Goal: Transaction & Acquisition: Register for event/course

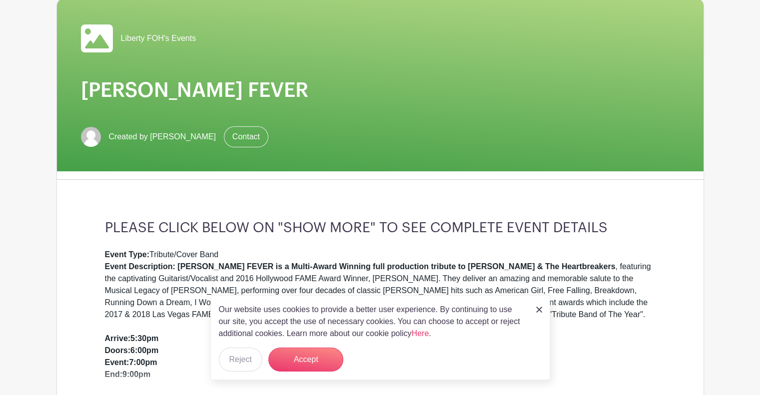
scroll to position [100, 0]
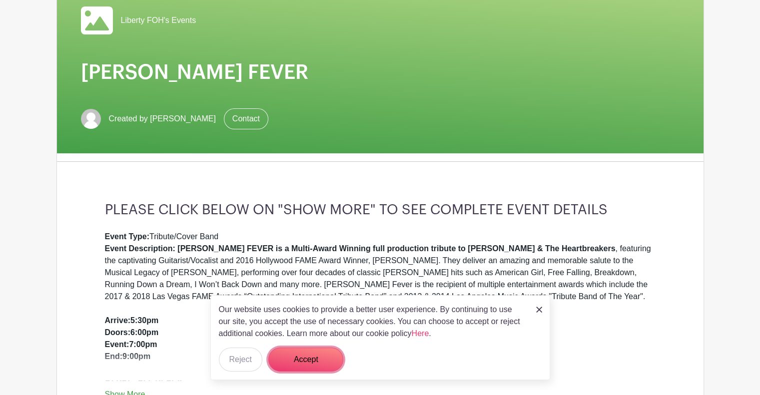
click at [312, 357] on button "Accept" at bounding box center [305, 360] width 75 height 24
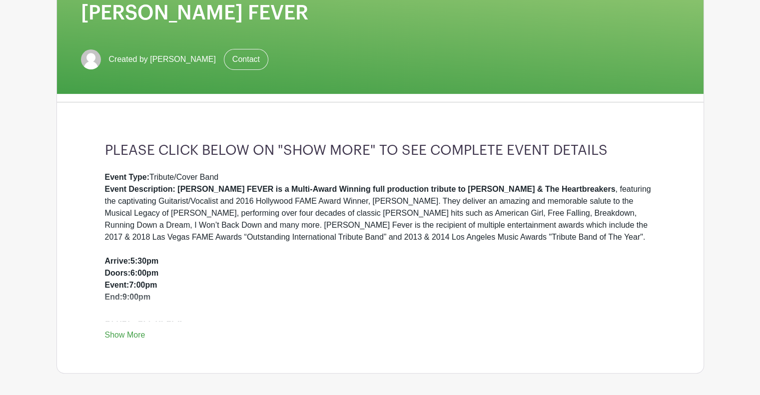
scroll to position [0, 0]
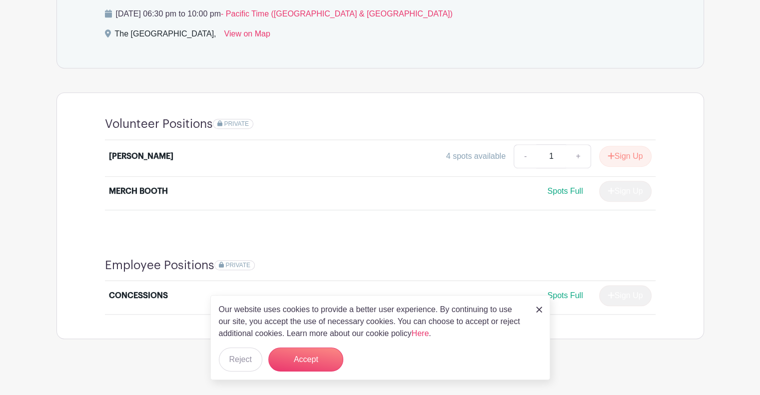
scroll to position [604, 0]
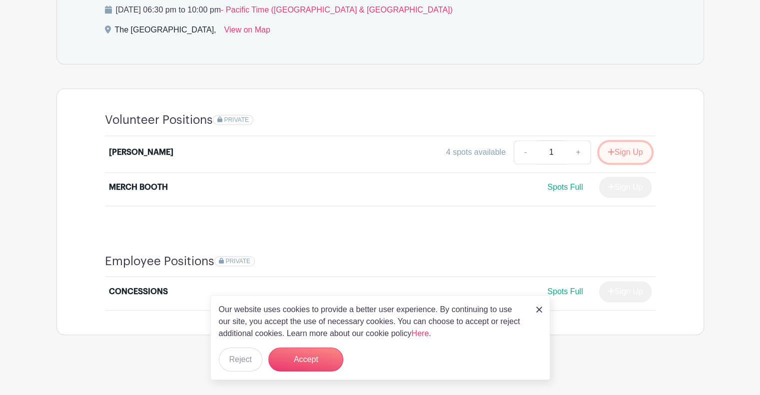
click at [621, 148] on button "Sign Up" at bounding box center [625, 152] width 52 height 21
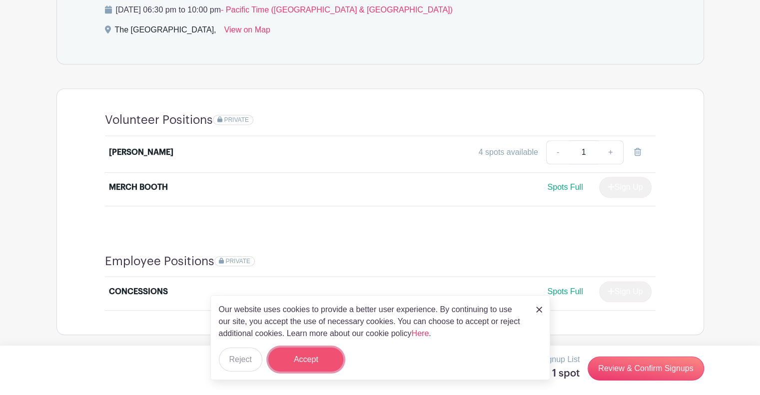
drag, startPoint x: 320, startPoint y: 360, endPoint x: 335, endPoint y: 348, distance: 19.9
click at [321, 359] on button "Accept" at bounding box center [305, 360] width 75 height 24
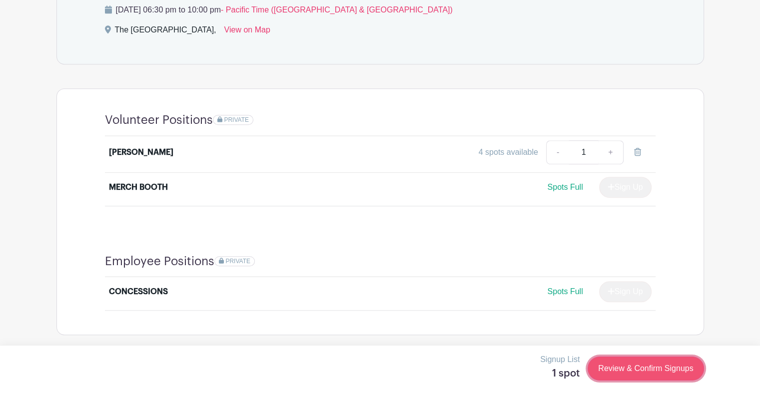
click at [636, 368] on link "Review & Confirm Signups" at bounding box center [646, 369] width 116 height 24
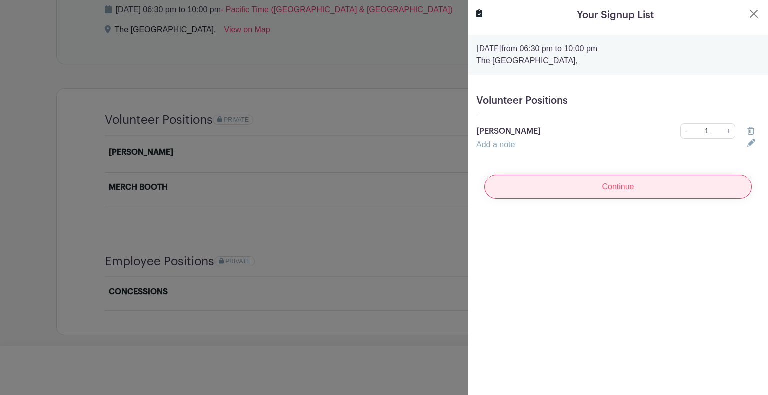
click at [617, 189] on input "Continue" at bounding box center [617, 187] width 267 height 24
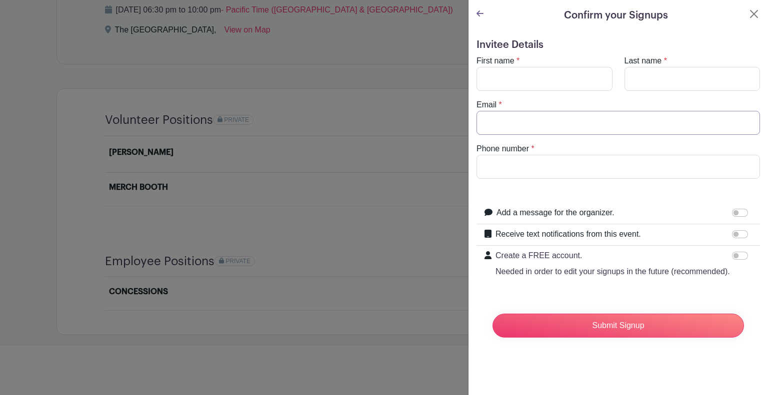
type input "[EMAIL_ADDRESS][DOMAIN_NAME]"
click at [748, 13] on button "Close" at bounding box center [754, 14] width 12 height 12
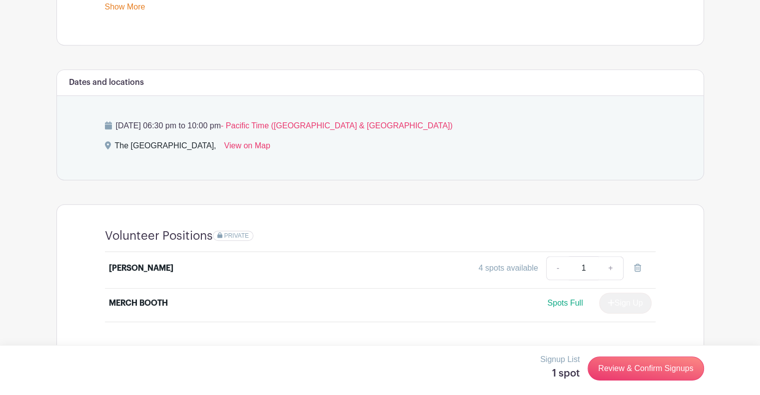
scroll to position [454, 0]
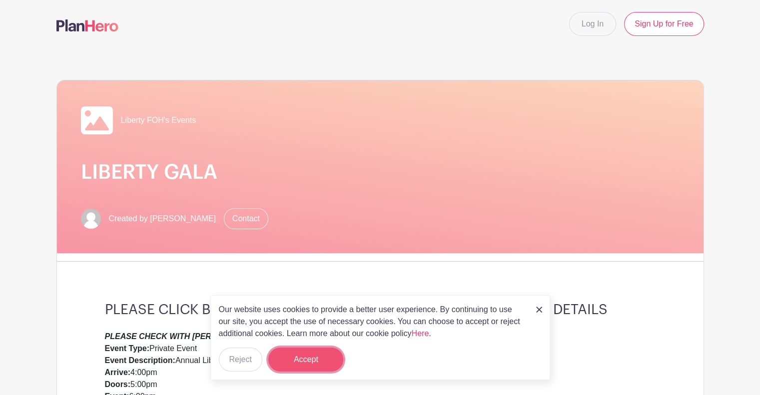
click at [304, 355] on button "Accept" at bounding box center [305, 360] width 75 height 24
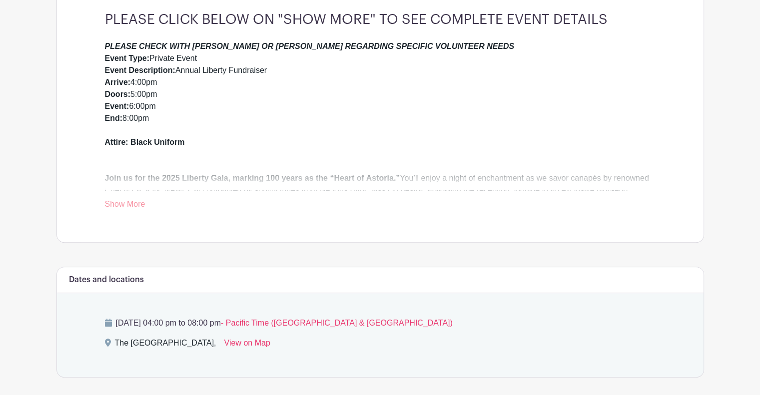
scroll to position [300, 0]
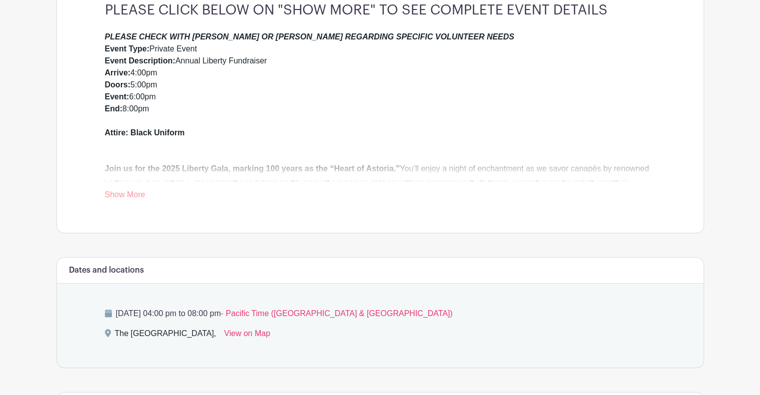
click at [130, 191] on link "Show More" at bounding box center [125, 196] width 40 height 12
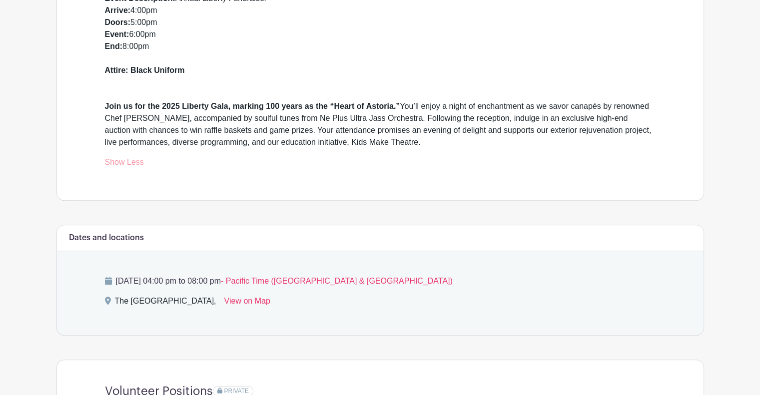
scroll to position [246, 0]
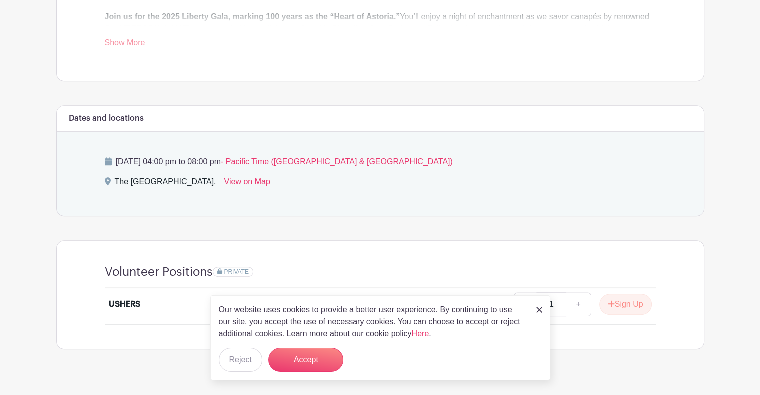
scroll to position [466, 0]
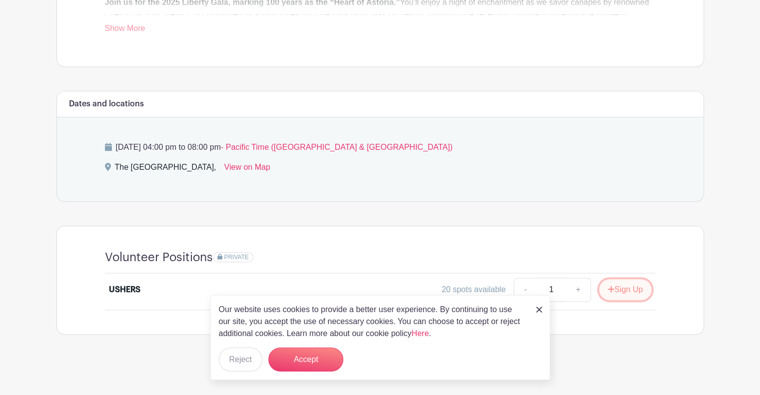
click at [630, 290] on button "Sign Up" at bounding box center [625, 289] width 52 height 21
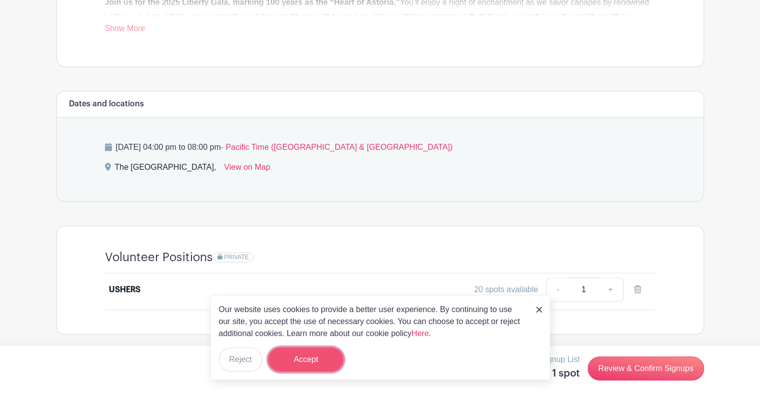
click at [324, 362] on button "Accept" at bounding box center [305, 360] width 75 height 24
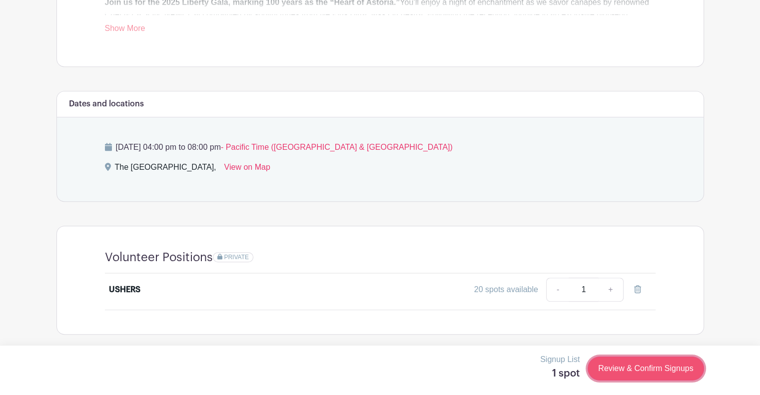
click at [639, 371] on link "Review & Confirm Signups" at bounding box center [646, 369] width 116 height 24
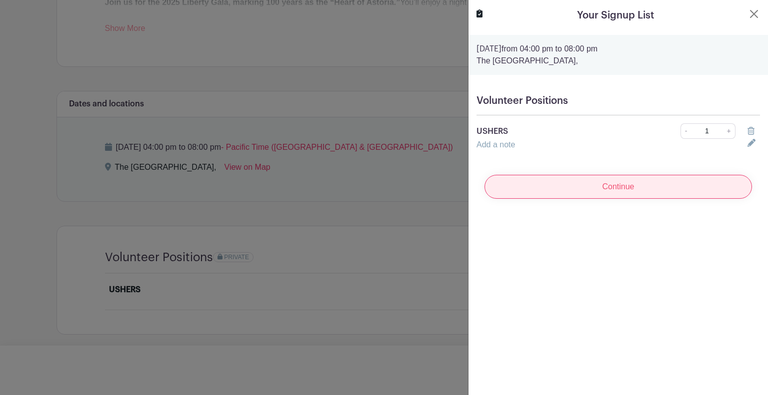
click at [627, 188] on input "Continue" at bounding box center [617, 187] width 267 height 24
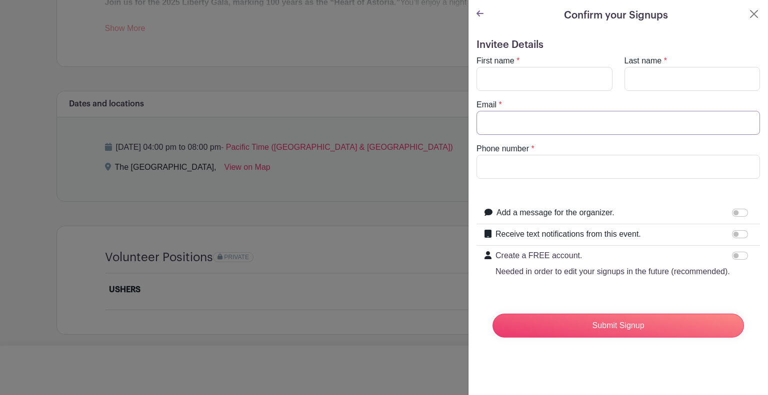
type input "[EMAIL_ADDRESS][DOMAIN_NAME]"
click at [494, 72] on input "First name" at bounding box center [544, 79] width 136 height 24
type input "Tina"
type input "Willis"
type input "9073178504"
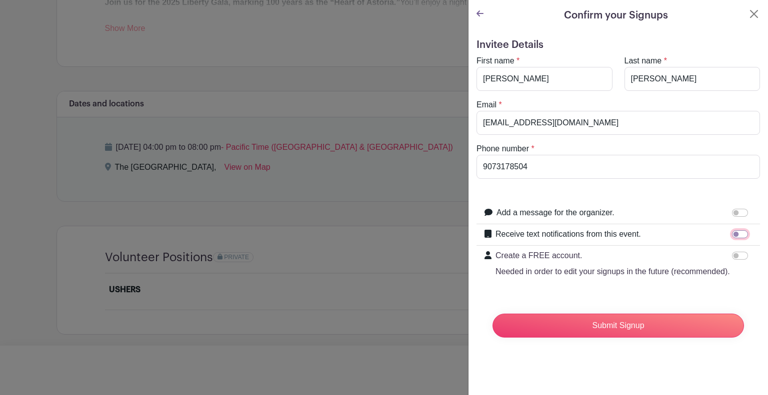
click at [735, 232] on input "Receive text notifications from this event." at bounding box center [740, 234] width 16 height 8
checkbox input "true"
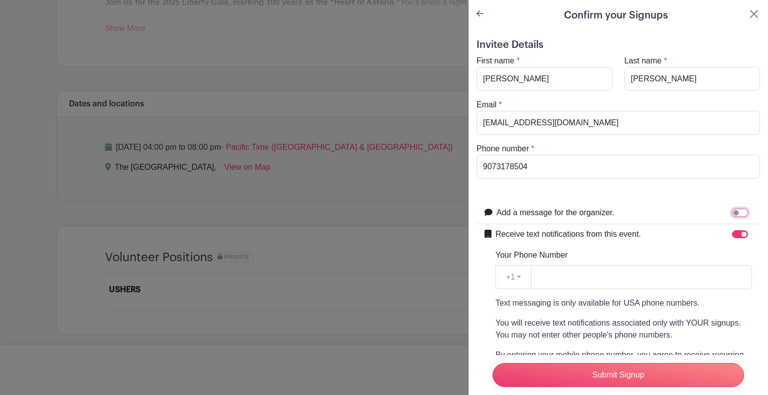
click at [734, 211] on input "Add a message for the organizer." at bounding box center [740, 213] width 16 height 8
checkbox input "true"
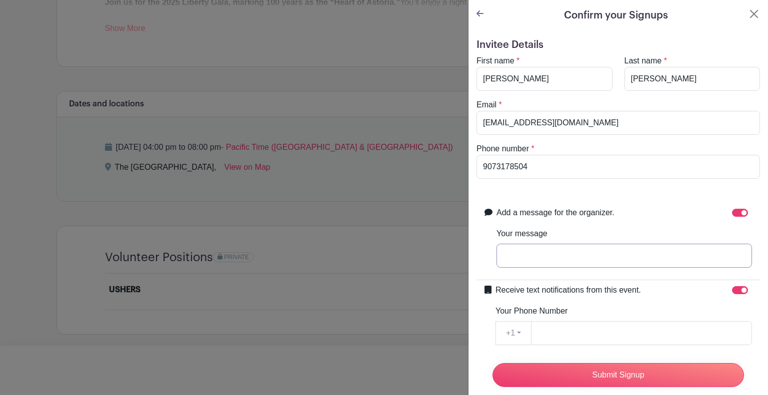
click at [512, 252] on input "Your message" at bounding box center [623, 256] width 255 height 24
type input "I am comfortable using a computer & can process data entry."
click at [560, 335] on input "Your Phone Number" at bounding box center [641, 333] width 221 height 24
type input "9073178504"
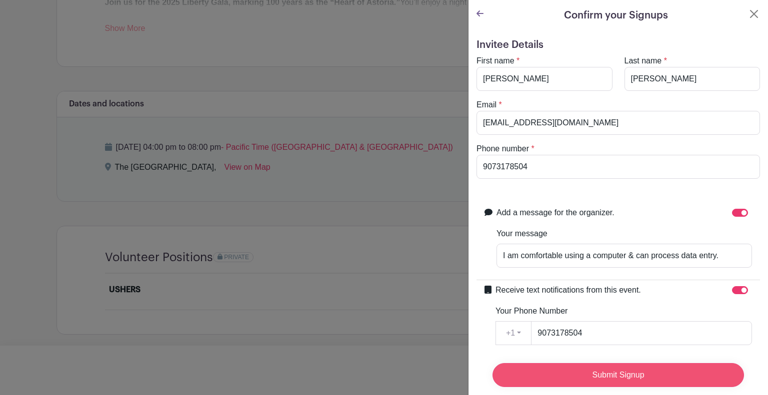
click at [597, 368] on input "Submit Signup" at bounding box center [617, 375] width 251 height 24
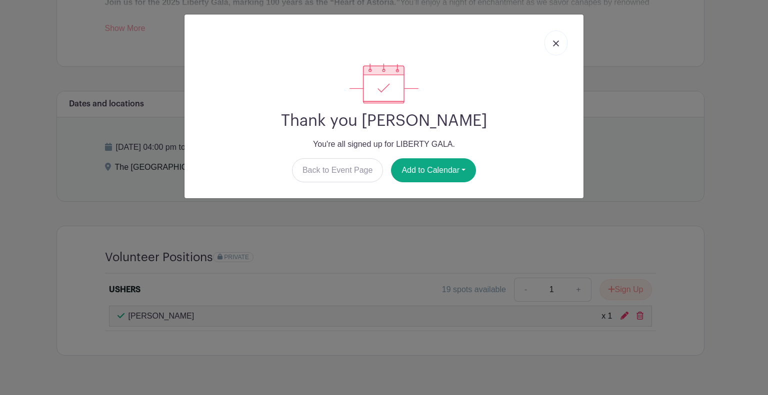
click at [556, 38] on link at bounding box center [555, 42] width 23 height 25
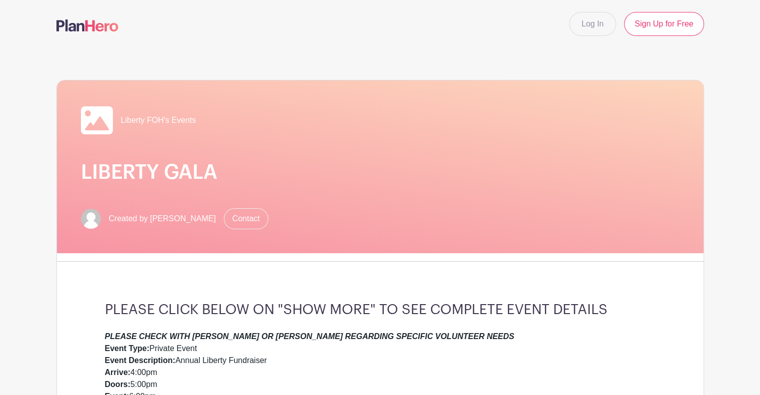
scroll to position [0, 0]
